Goal: Communication & Community: Answer question/provide support

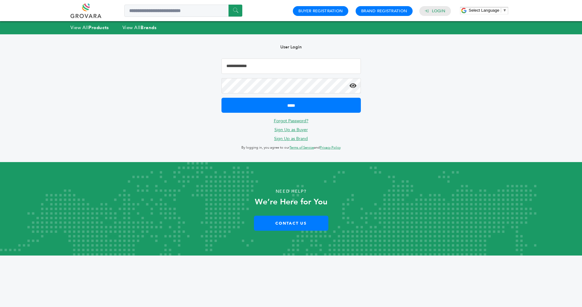
type input "**********"
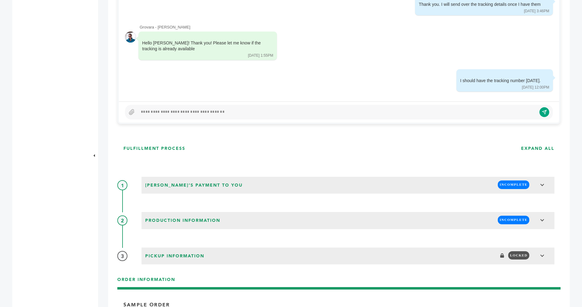
scroll to position [426, 0]
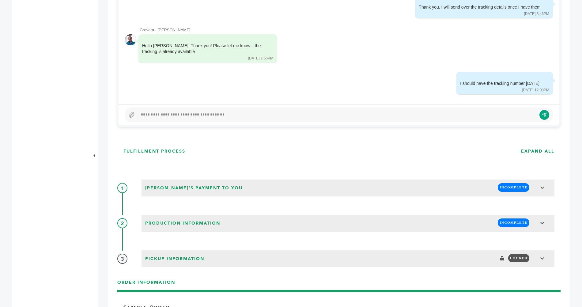
click at [225, 110] on div at bounding box center [339, 114] width 428 height 15
click at [223, 113] on div at bounding box center [337, 114] width 398 height 7
paste div
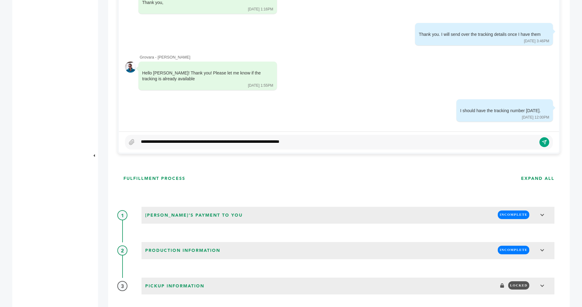
scroll to position [391, 0]
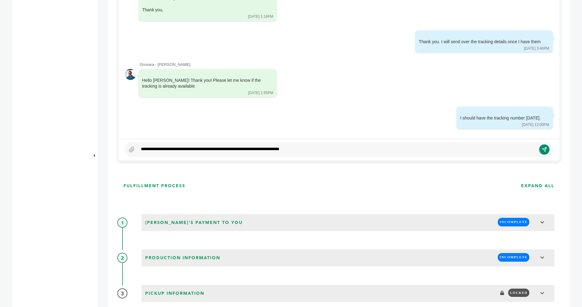
click at [544, 147] on icon "submit" at bounding box center [544, 149] width 4 height 4
